Goal: Navigation & Orientation: Find specific page/section

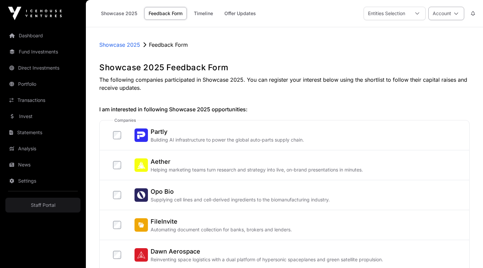
click at [449, 16] on button "Account" at bounding box center [447, 13] width 36 height 13
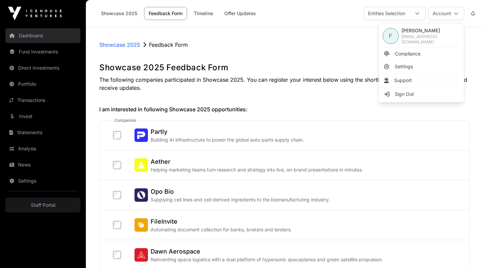
click at [24, 38] on link "Dashboard" at bounding box center [42, 35] width 75 height 15
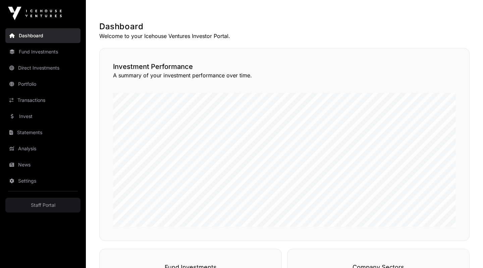
scroll to position [123, 0]
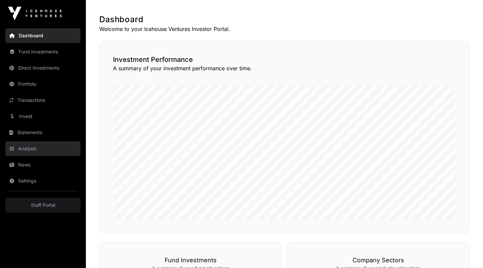
click at [20, 146] on link "Analysis" at bounding box center [42, 148] width 75 height 15
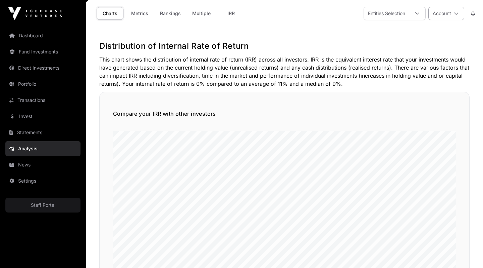
click at [457, 12] on icon at bounding box center [456, 13] width 5 height 5
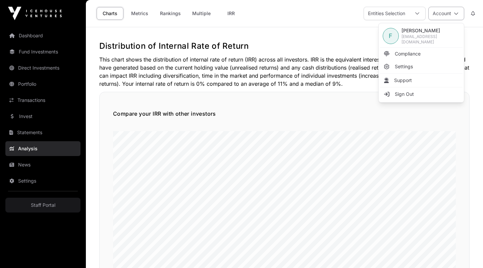
click at [457, 12] on icon at bounding box center [456, 13] width 5 height 5
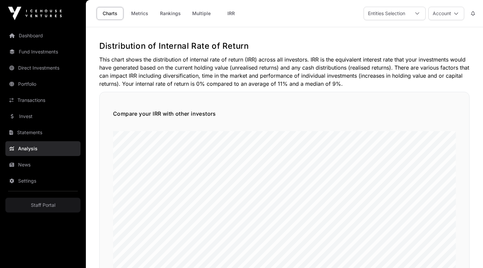
click at [38, 13] on img at bounding box center [35, 13] width 54 height 13
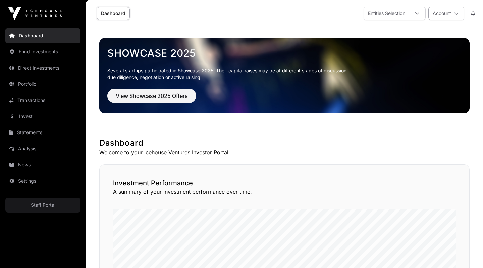
click at [460, 12] on button "Account" at bounding box center [447, 13] width 36 height 13
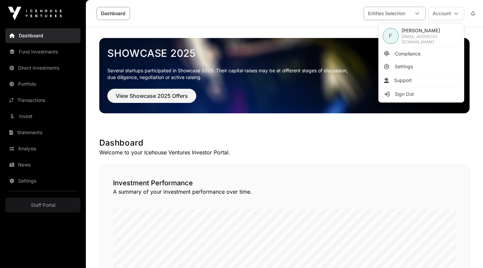
click at [417, 11] on icon at bounding box center [417, 13] width 5 height 5
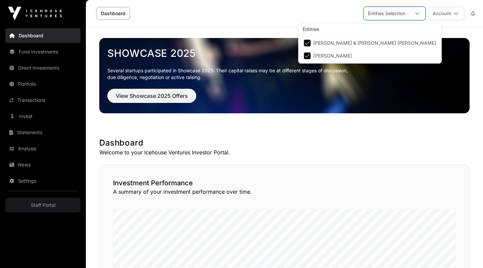
scroll to position [7, 5]
